Goal: Browse casually: Explore the website without a specific task or goal

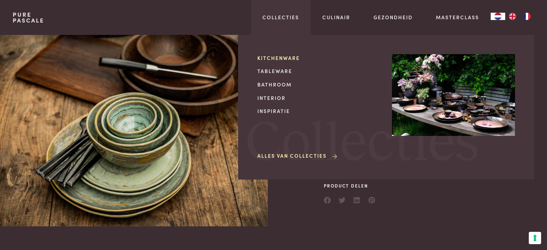
click at [268, 58] on link "Kitchenware" at bounding box center [318, 58] width 123 height 8
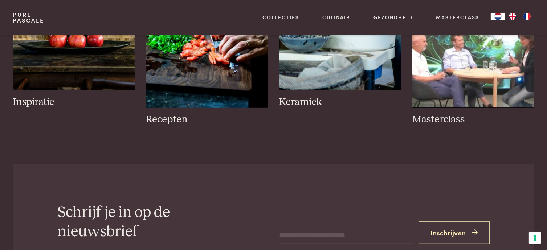
scroll to position [363, 0]
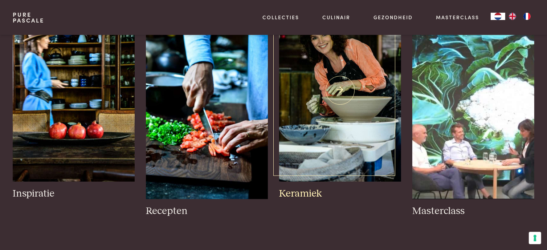
click at [375, 142] on img at bounding box center [340, 90] width 122 height 183
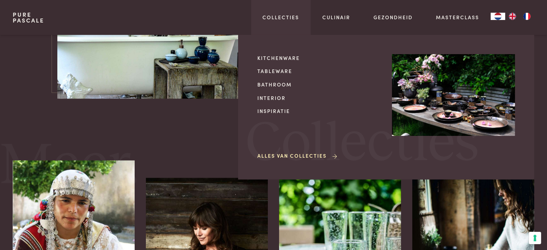
scroll to position [1089, 0]
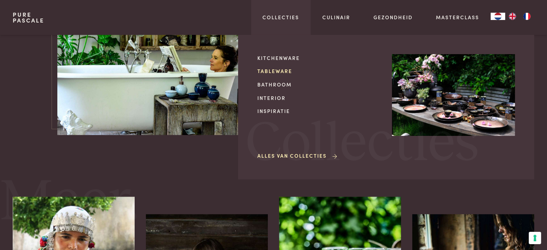
click at [266, 70] on link "Tableware" at bounding box center [318, 71] width 123 height 8
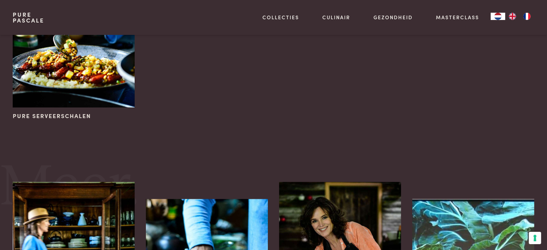
scroll to position [581, 0]
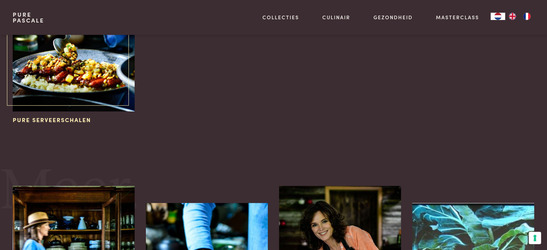
click at [80, 62] on img at bounding box center [74, 20] width 122 height 183
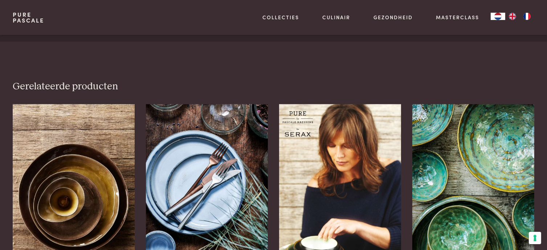
scroll to position [799, 0]
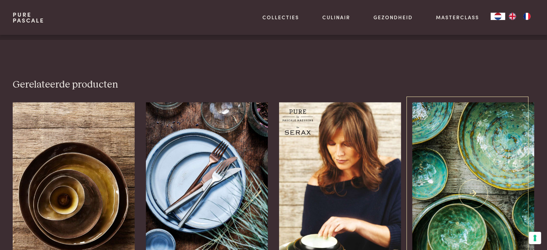
click at [480, 152] on img at bounding box center [473, 193] width 122 height 183
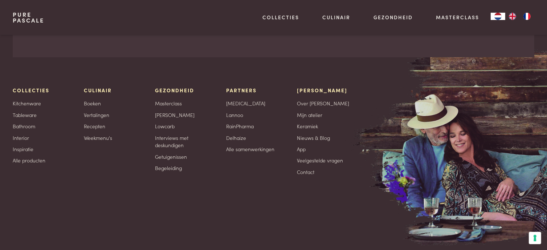
scroll to position [818, 0]
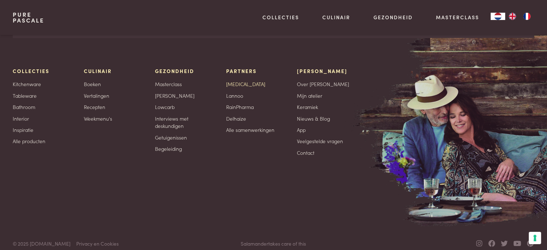
click at [234, 80] on link "[MEDICAL_DATA]" at bounding box center [245, 84] width 39 height 8
